Goal: Manage account settings

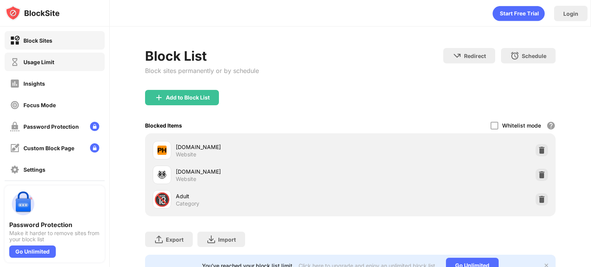
click at [56, 58] on div "Usage Limit" at bounding box center [55, 62] width 100 height 18
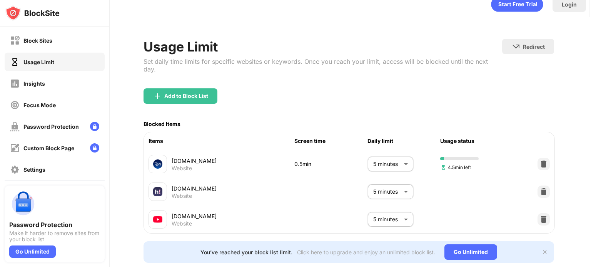
scroll to position [34, 2]
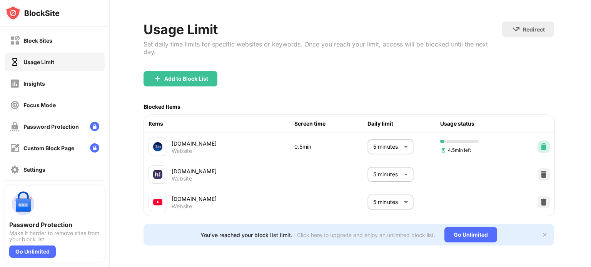
click at [537, 142] on div at bounding box center [543, 147] width 12 height 12
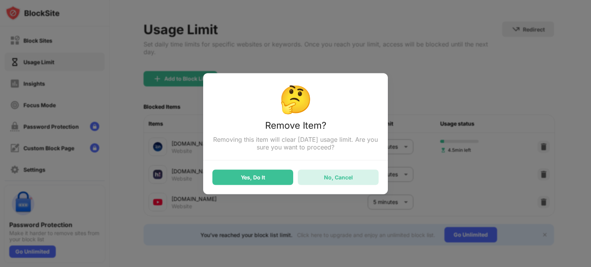
click at [308, 185] on div "No, Cancel" at bounding box center [338, 177] width 81 height 15
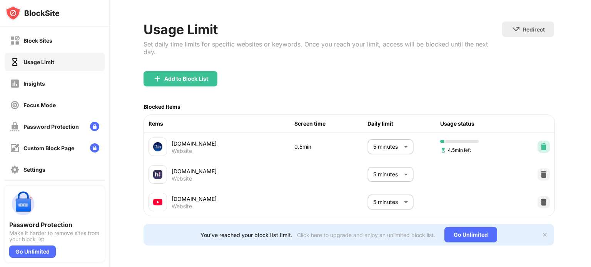
click at [540, 143] on img at bounding box center [544, 147] width 8 height 8
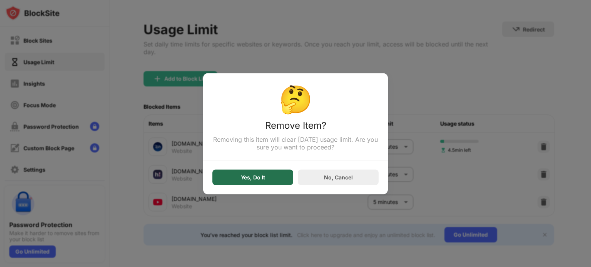
click at [245, 174] on div "Yes, Do It" at bounding box center [252, 177] width 81 height 15
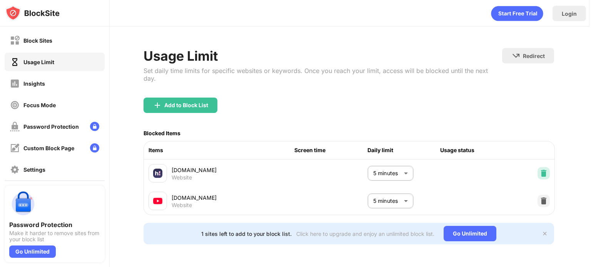
click at [537, 170] on div at bounding box center [543, 173] width 12 height 12
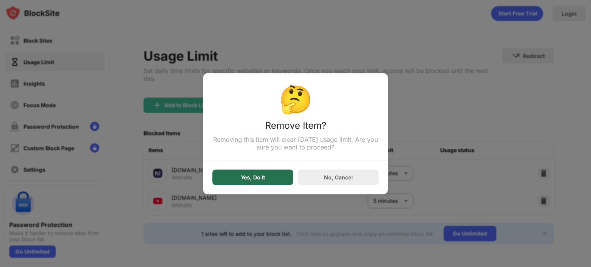
click at [249, 175] on div "Yes, Do It" at bounding box center [252, 177] width 81 height 15
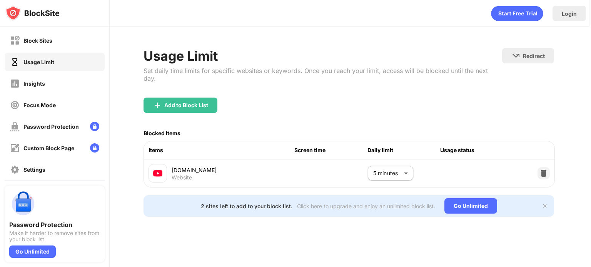
scroll to position [0, 2]
click at [545, 170] on img at bounding box center [544, 174] width 8 height 8
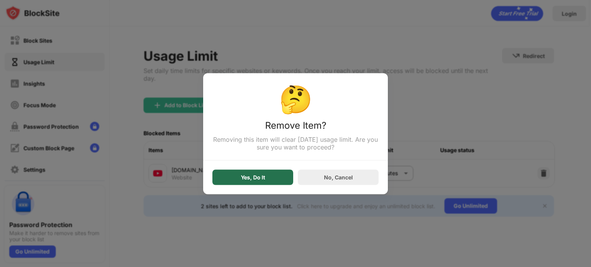
click at [269, 178] on div "Yes, Do It" at bounding box center [252, 177] width 81 height 15
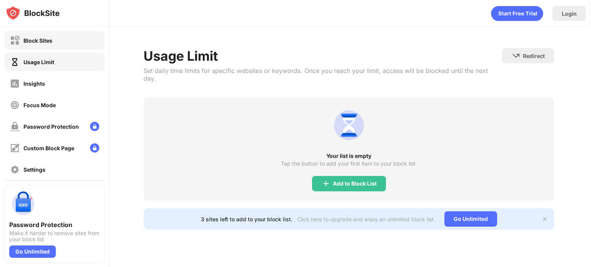
click at [19, 39] on img at bounding box center [15, 41] width 10 height 10
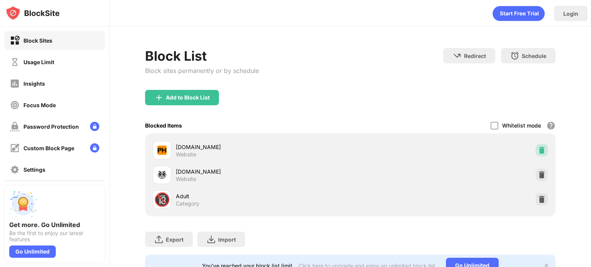
click at [539, 149] on img at bounding box center [542, 151] width 8 height 8
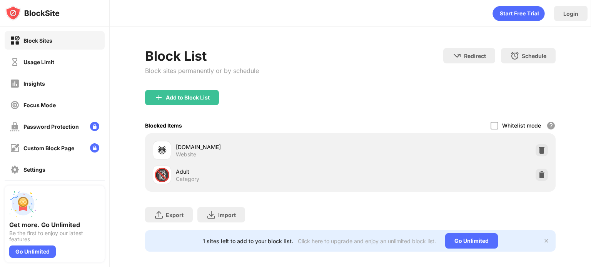
click at [538, 149] on img at bounding box center [542, 151] width 8 height 8
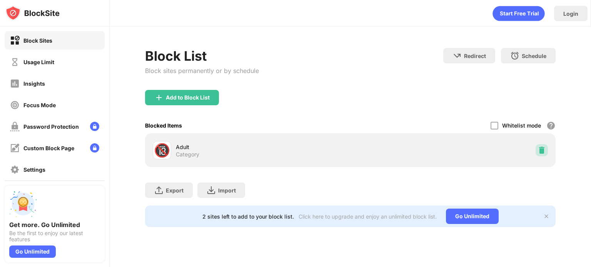
click at [543, 149] on img at bounding box center [542, 151] width 8 height 8
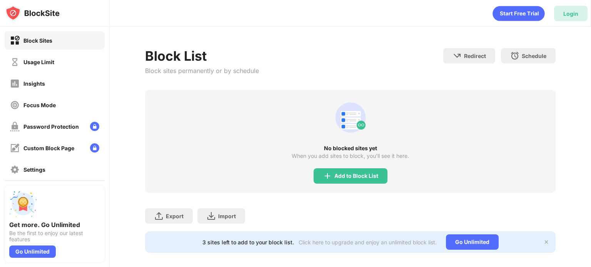
click at [559, 9] on div "Login" at bounding box center [570, 13] width 33 height 15
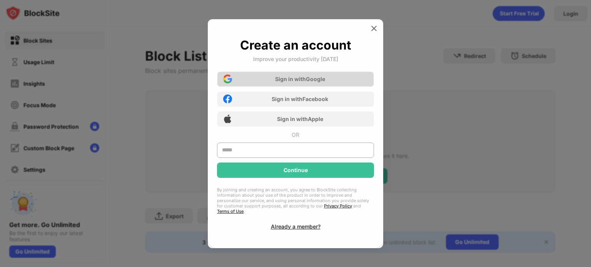
click at [274, 87] on div "Sign in with Google" at bounding box center [295, 79] width 157 height 15
